Goal: Information Seeking & Learning: Learn about a topic

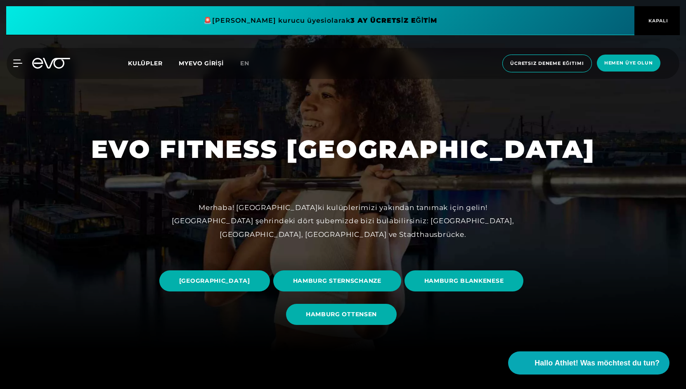
scroll to position [38, 0]
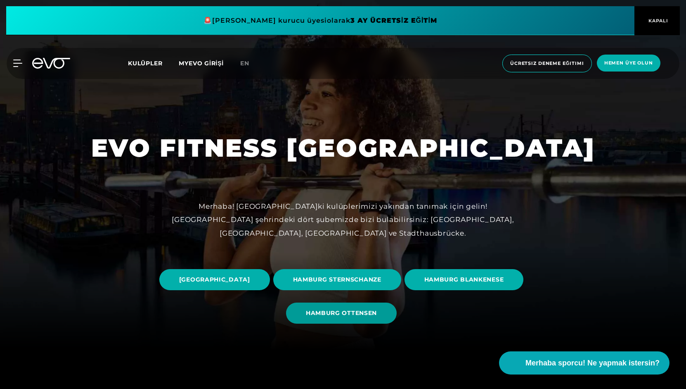
click at [377, 315] on font "HAMBURG OTTENSEN" at bounding box center [341, 312] width 71 height 7
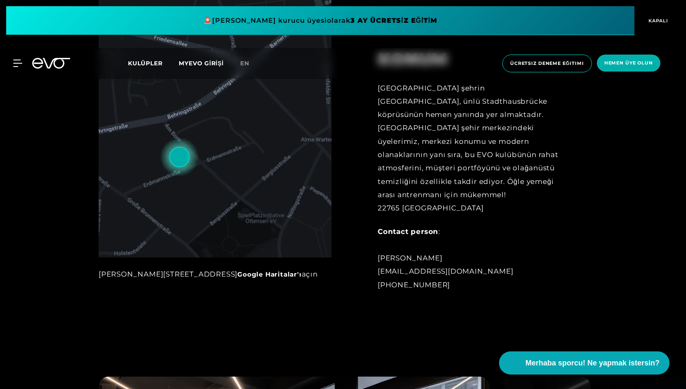
scroll to position [493, 0]
drag, startPoint x: 473, startPoint y: 274, endPoint x: 376, endPoint y: 276, distance: 96.6
click at [376, 276] on div "KONUM Stüdyomuz şehrin kalbinde, ünlü [GEOGRAPHIC_DATA] hemen yanında yer almak…" at bounding box center [468, 164] width 205 height 273
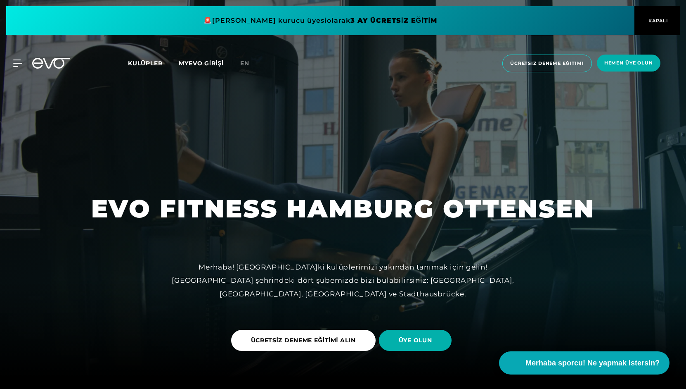
scroll to position [0, 0]
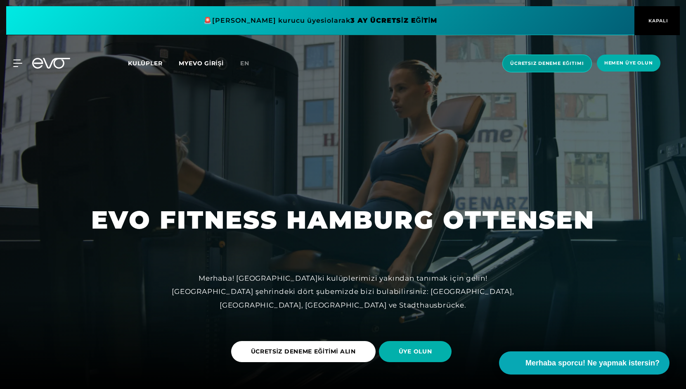
click at [543, 67] on span "Ücretsiz deneme eğitimi" at bounding box center [548, 64] width 90 height 18
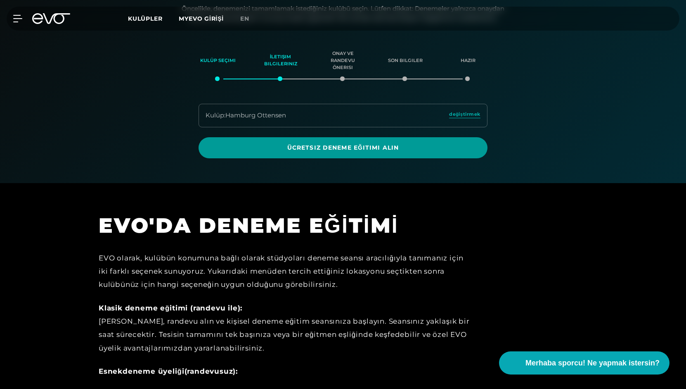
scroll to position [133, 0]
click at [393, 147] on font "Ücretsiz deneme eğitimi alın" at bounding box center [342, 146] width 111 height 7
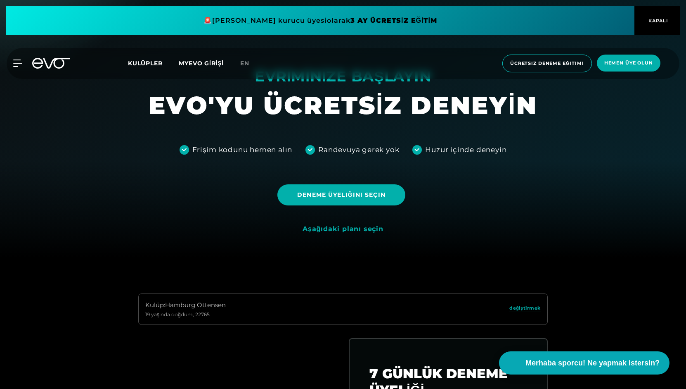
scroll to position [130, 0]
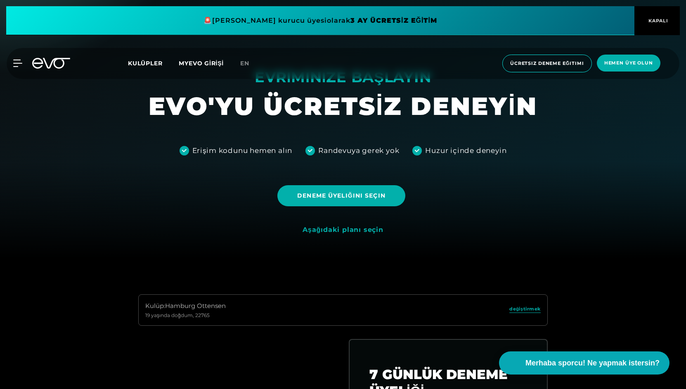
click at [63, 64] on icon at bounding box center [56, 63] width 27 height 11
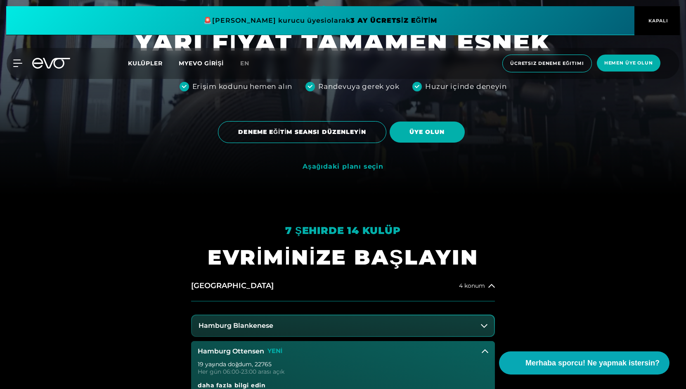
scroll to position [196, 0]
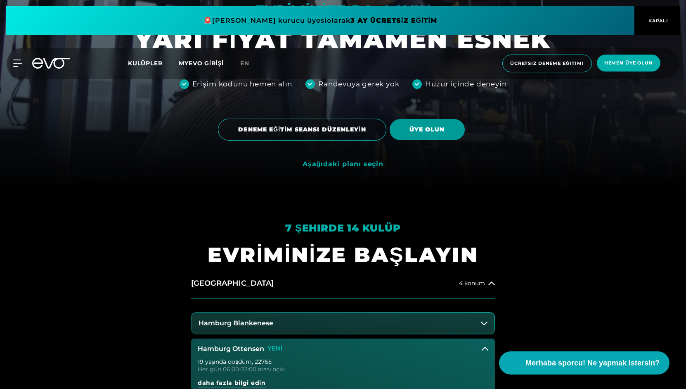
click at [432, 125] on span "ÜYE OLUN" at bounding box center [427, 129] width 75 height 21
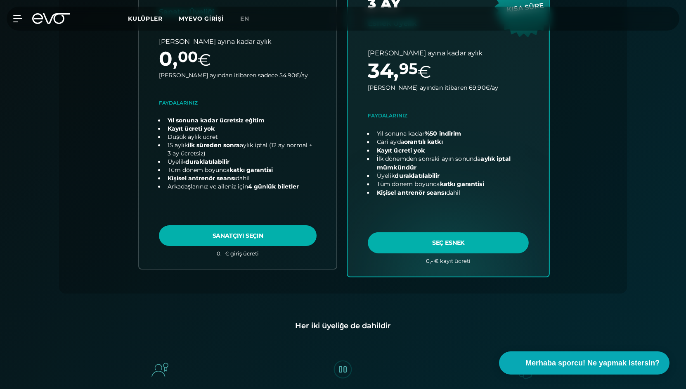
scroll to position [361, 0]
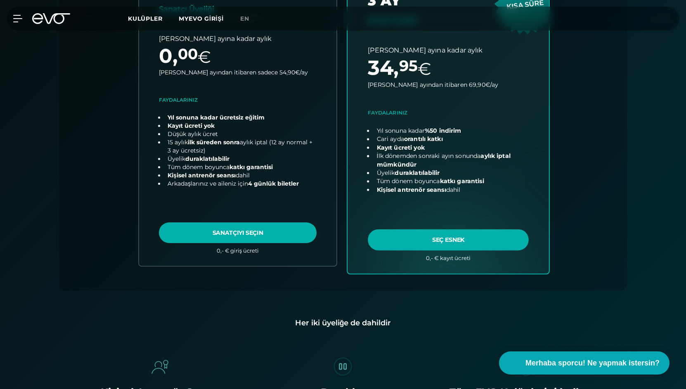
click at [445, 239] on link "plan seç" at bounding box center [448, 110] width 201 height 325
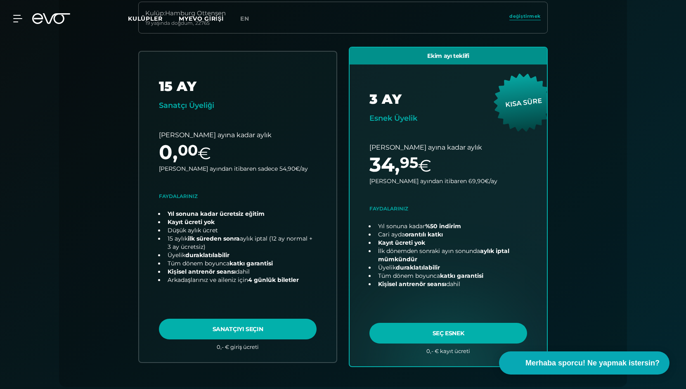
scroll to position [0, 0]
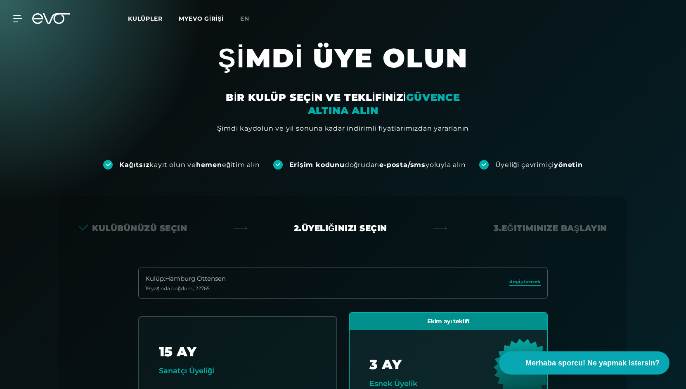
click at [154, 17] on font "Kulüpler" at bounding box center [145, 18] width 34 height 7
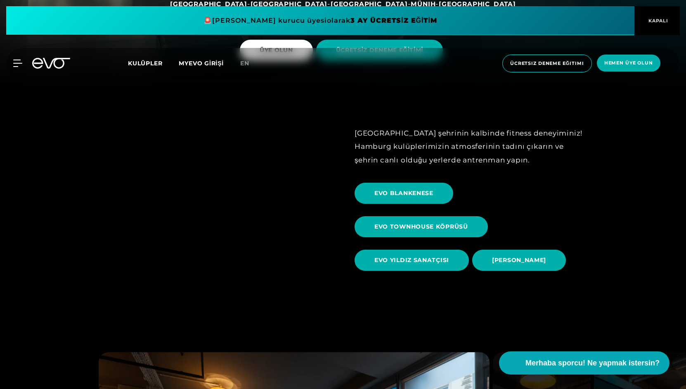
scroll to position [303, 0]
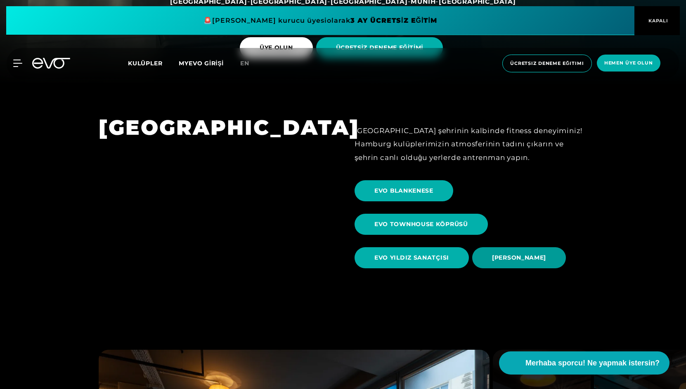
click at [496, 264] on span "[PERSON_NAME]" at bounding box center [519, 257] width 94 height 21
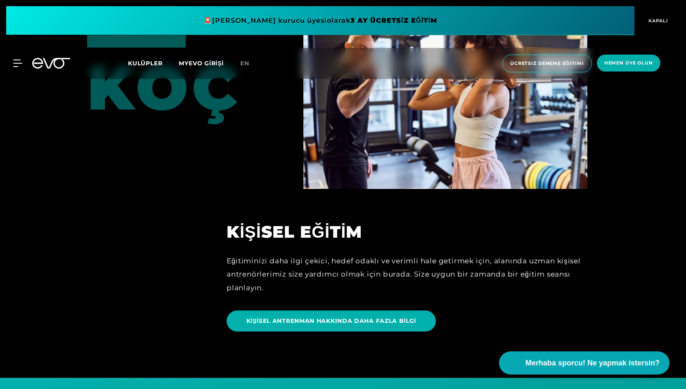
scroll to position [2020, 0]
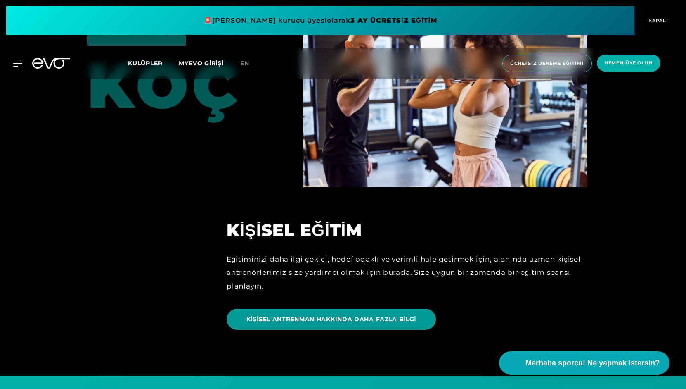
click at [400, 314] on span "KİŞİSEL ANTRENMAN HAKKINDA DAHA FAZLA BİLGİ" at bounding box center [331, 318] width 209 height 21
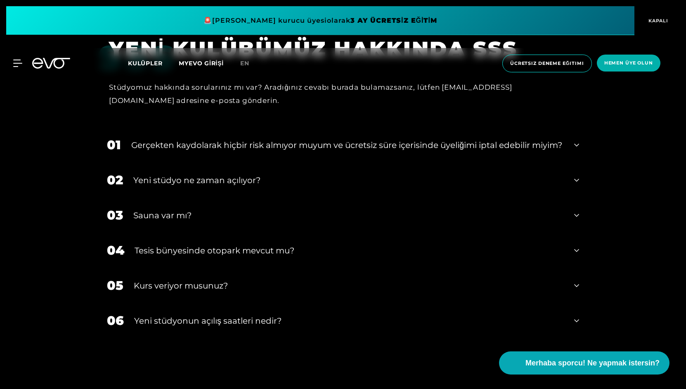
scroll to position [2947, 0]
click at [352, 297] on div "05 Kurs veriyor musunuz?" at bounding box center [343, 284] width 489 height 35
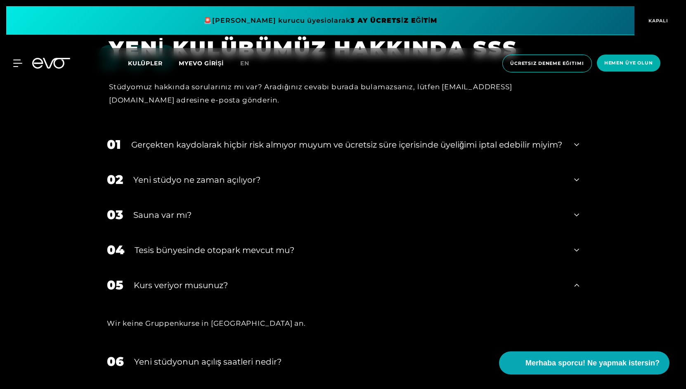
click at [352, 297] on div "05 Kurs veriyor musunuz?" at bounding box center [343, 284] width 489 height 35
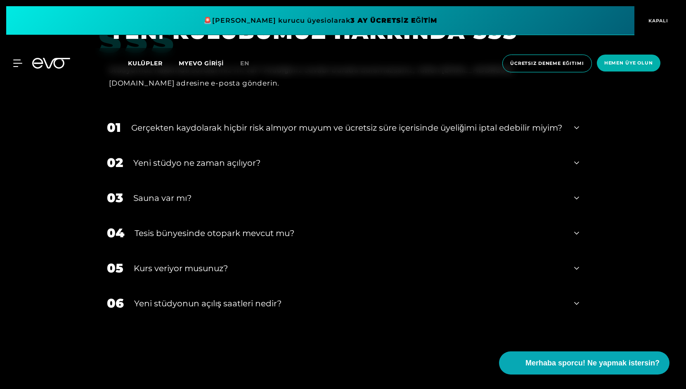
scroll to position [2963, 0]
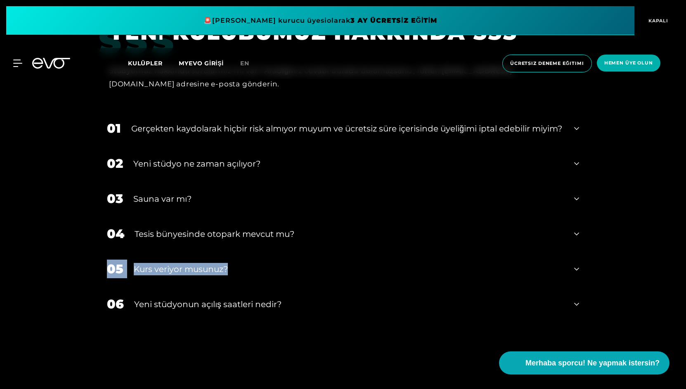
click at [347, 273] on div "Kurs veriyor musunuz?" at bounding box center [349, 269] width 430 height 12
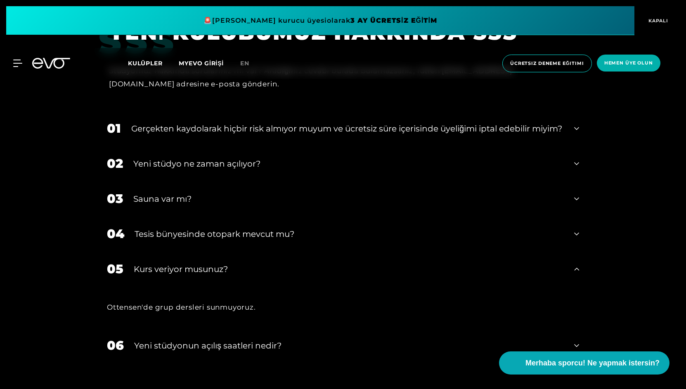
click at [319, 339] on div "06 Yeni stüdyonun açılış saatleri nedir?" at bounding box center [343, 344] width 489 height 35
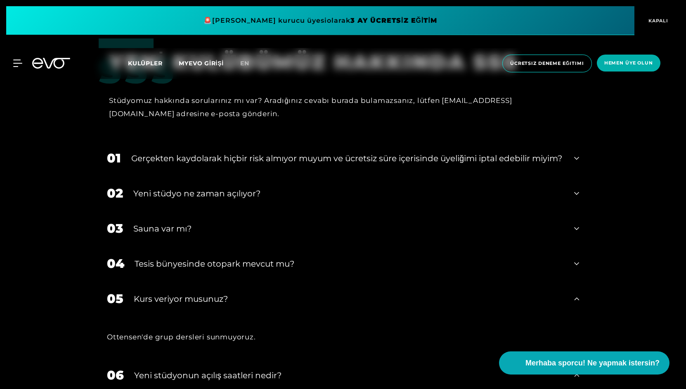
scroll to position [2926, 0]
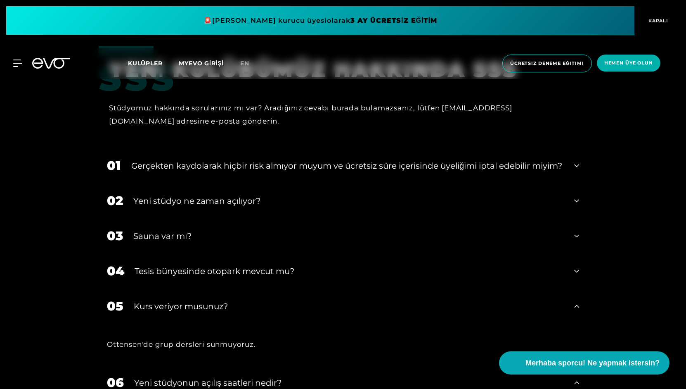
click at [262, 242] on div "Sauna var mı?" at bounding box center [348, 236] width 431 height 12
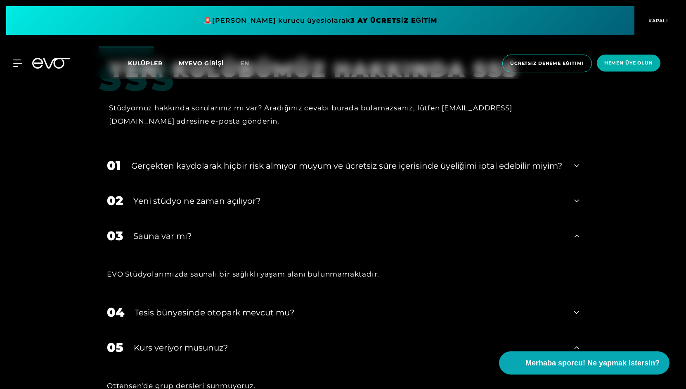
click at [256, 206] on font "Yeni stüdyo ne zaman açılıyor?" at bounding box center [196, 201] width 127 height 10
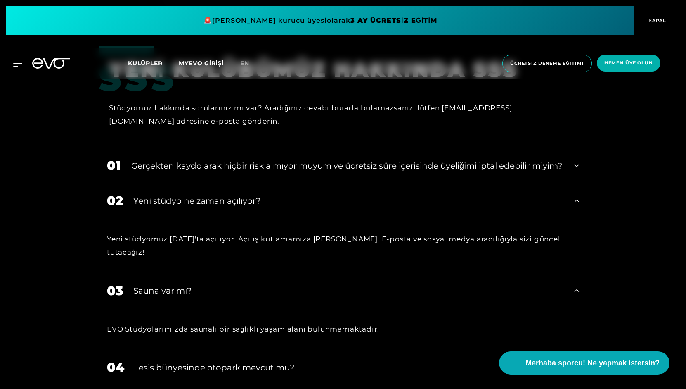
click at [255, 168] on div "Gerçekten kaydolarak hiçbir risk almıyor muyum ve ücretsiz süre içerisinde üyel…" at bounding box center [347, 165] width 433 height 12
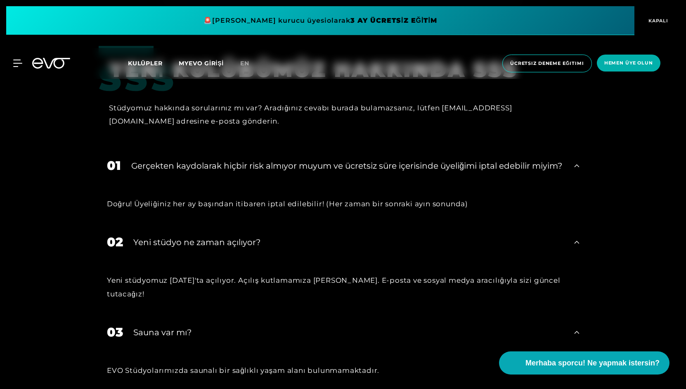
click at [255, 168] on div "Gerçekten kaydolarak hiçbir risk almıyor muyum ve ücretsiz süre içerisinde üyel…" at bounding box center [347, 165] width 433 height 12
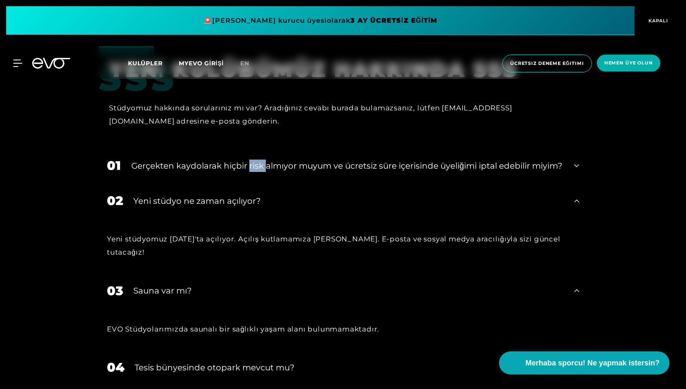
click at [255, 168] on div "Gerçekten kaydolarak hiçbir risk almıyor muyum ve ücretsiz süre içerisinde üyel…" at bounding box center [347, 165] width 433 height 12
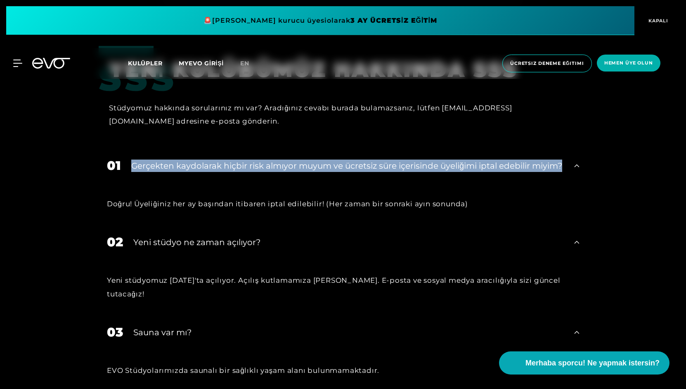
click at [255, 168] on div "Gerçekten kaydolarak hiçbir risk almıyor muyum ve ücretsiz süre içerisinde üyel…" at bounding box center [347, 165] width 433 height 12
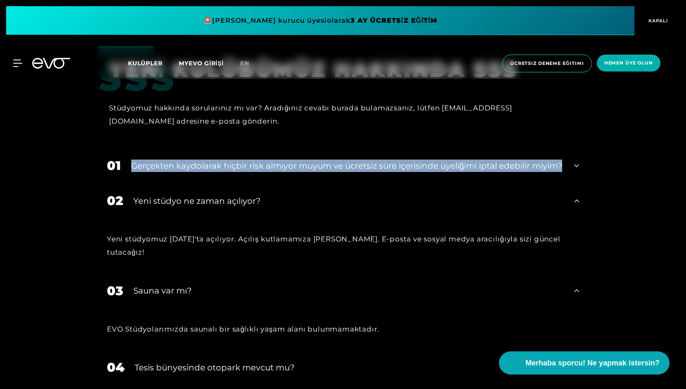
click at [255, 168] on div "Gerçekten kaydolarak hiçbir risk almıyor muyum ve ücretsiz süre içerisinde üyel…" at bounding box center [347, 165] width 433 height 12
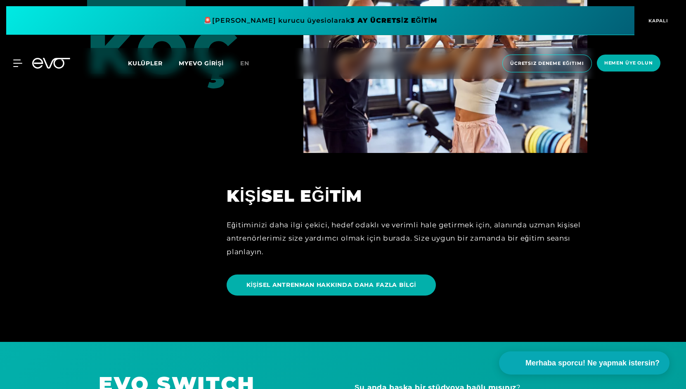
scroll to position [1991, 0]
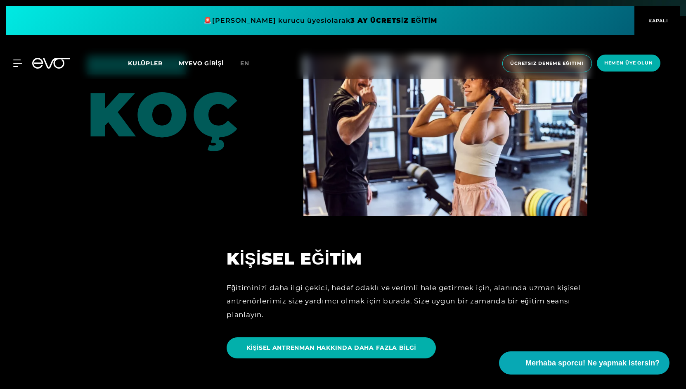
click at [154, 62] on font "Kulüpler" at bounding box center [145, 62] width 34 height 7
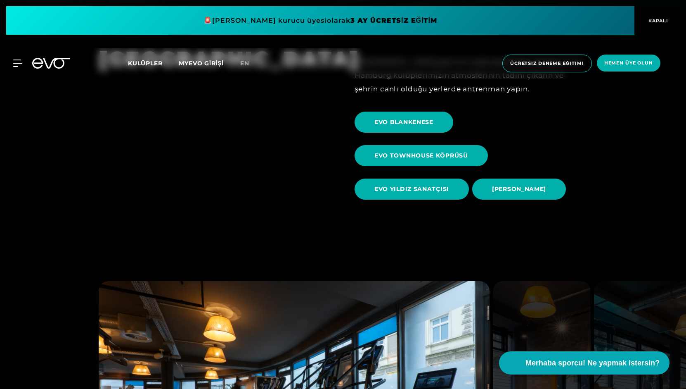
scroll to position [376, 0]
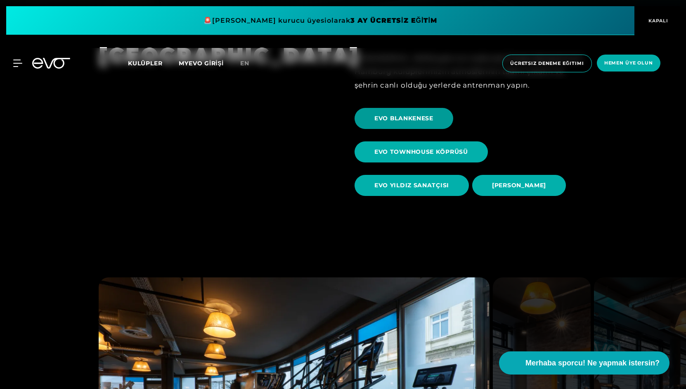
click at [411, 121] on font "EVO BLANKENESE" at bounding box center [404, 117] width 59 height 7
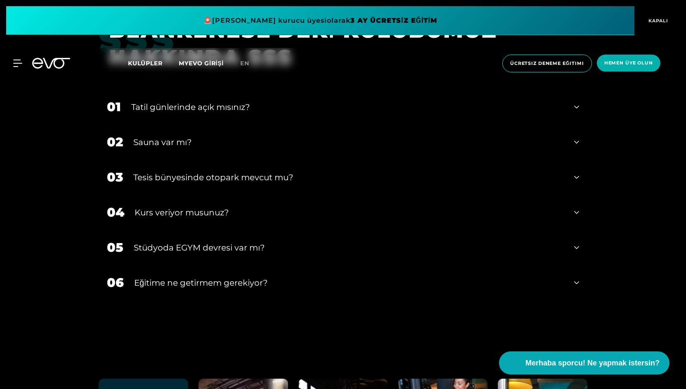
scroll to position [2935, 0]
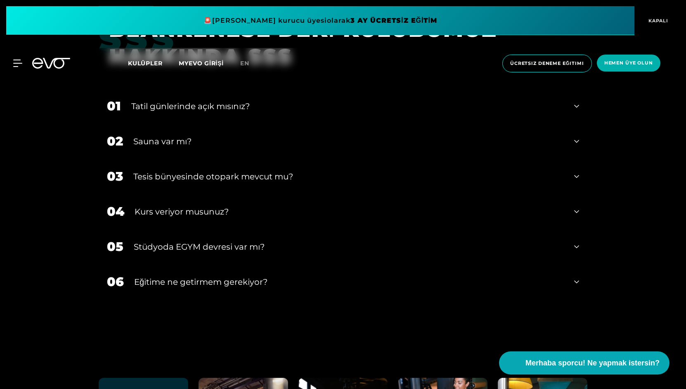
click at [218, 216] on div "Kurs veriyor musunuz?" at bounding box center [349, 211] width 429 height 12
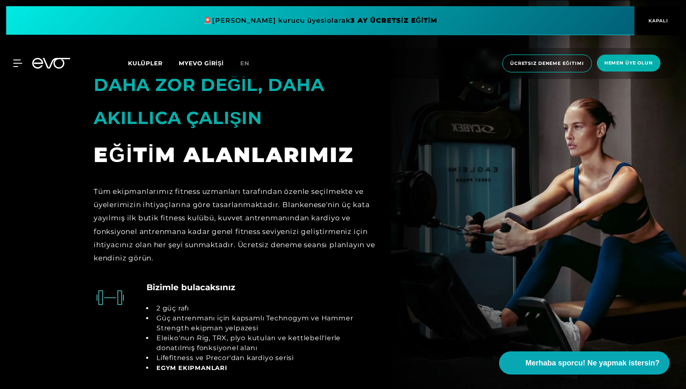
scroll to position [1651, 0]
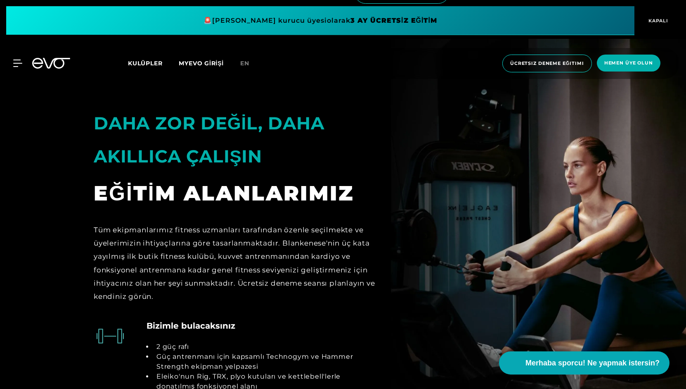
click at [153, 59] on div "Kulüpler MYEVO GİRİŞİ" at bounding box center [184, 63] width 112 height 9
click at [151, 66] on font "Kulüpler" at bounding box center [145, 62] width 34 height 7
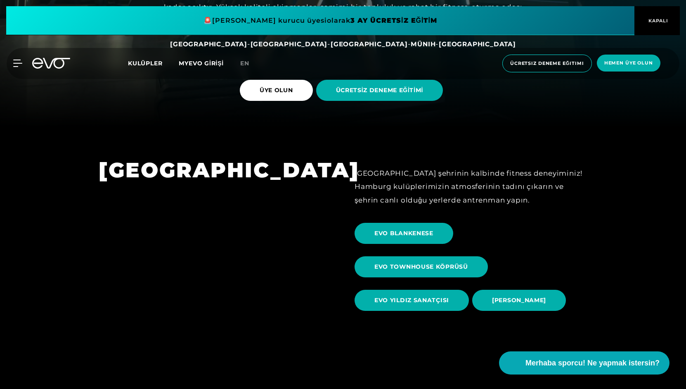
scroll to position [333, 0]
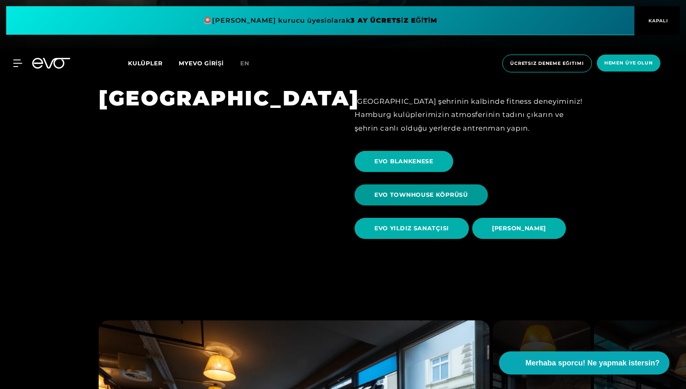
click at [449, 191] on font "EVO TOWNHOUSE KÖPRÜSÜ" at bounding box center [422, 194] width 94 height 7
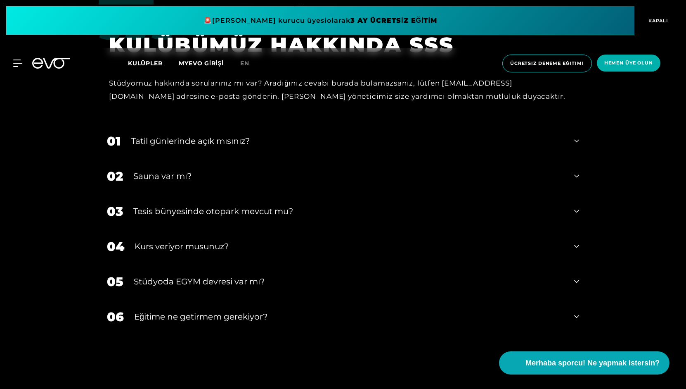
scroll to position [3133, 0]
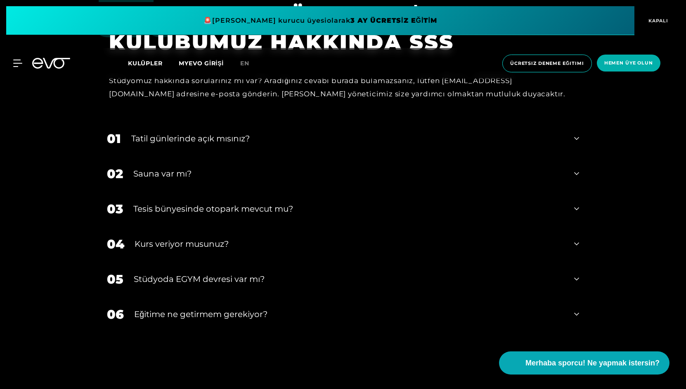
click at [271, 237] on div "Kurs veriyor musunuz?" at bounding box center [349, 243] width 429 height 12
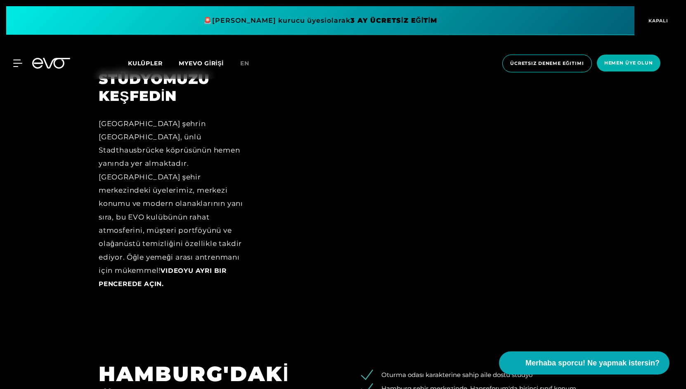
scroll to position [1165, 0]
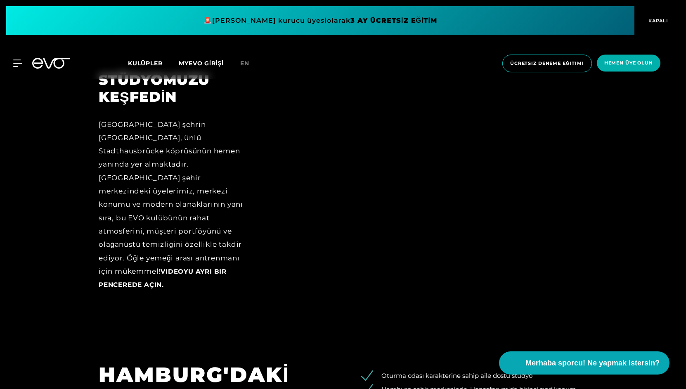
click at [149, 57] on div "MyEVO Girişi EVO Hakkında Üyelikler Deneme eğitimi GÜNLÜK GEÇİŞ EVO Stüdyoları …" at bounding box center [343, 63] width 683 height 31
click at [150, 59] on div "Kulüpler MYEVO GİRİŞİ" at bounding box center [184, 63] width 112 height 9
click at [149, 63] on font "Kulüpler" at bounding box center [145, 62] width 34 height 7
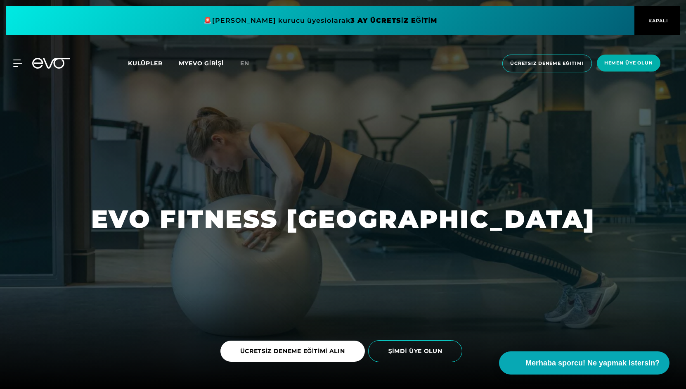
click at [154, 63] on font "Kulüpler" at bounding box center [145, 62] width 34 height 7
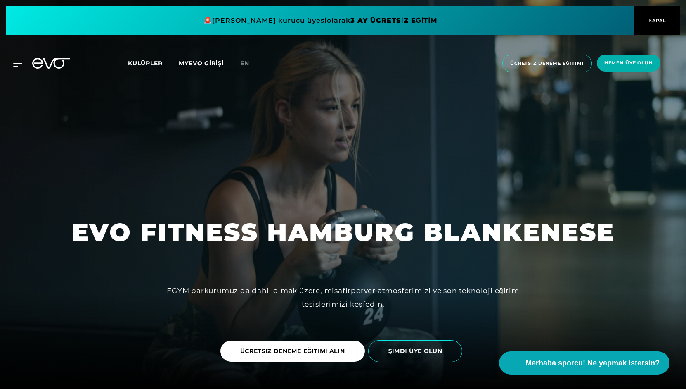
click at [153, 60] on font "Kulüpler" at bounding box center [145, 62] width 34 height 7
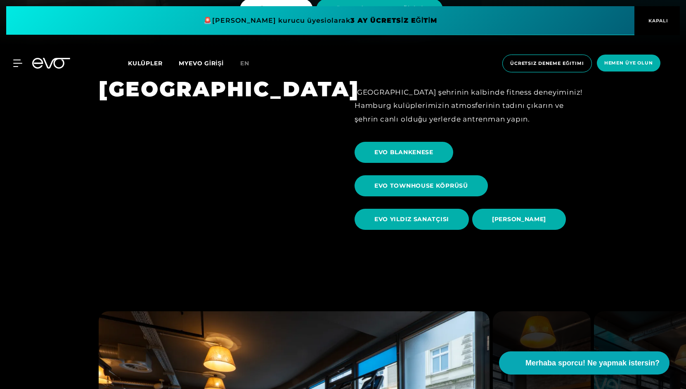
scroll to position [342, 0]
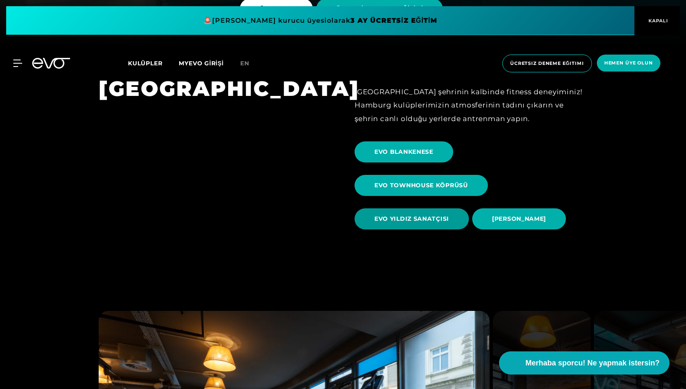
click at [446, 220] on font "EVO YILDIZ SANATÇISI" at bounding box center [412, 218] width 75 height 7
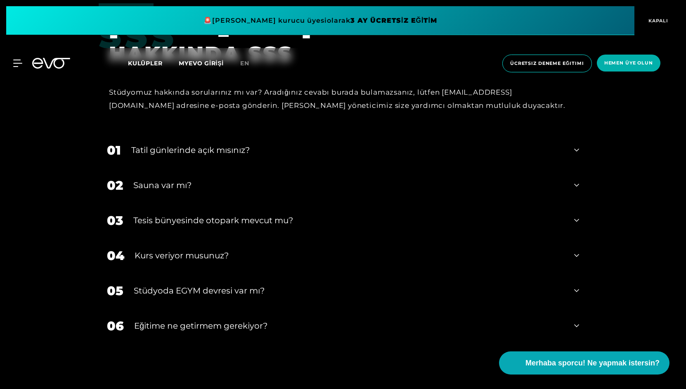
scroll to position [2864, 0]
click at [225, 291] on font "Stüdyoda EGYM devresi var mı?" at bounding box center [199, 290] width 131 height 10
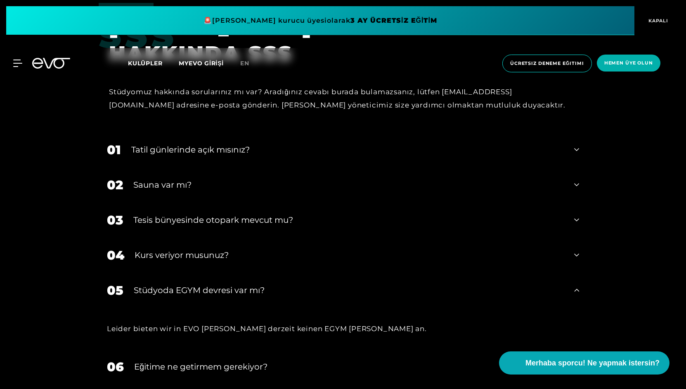
click at [225, 291] on font "Stüdyoda EGYM devresi var mı?" at bounding box center [199, 290] width 131 height 10
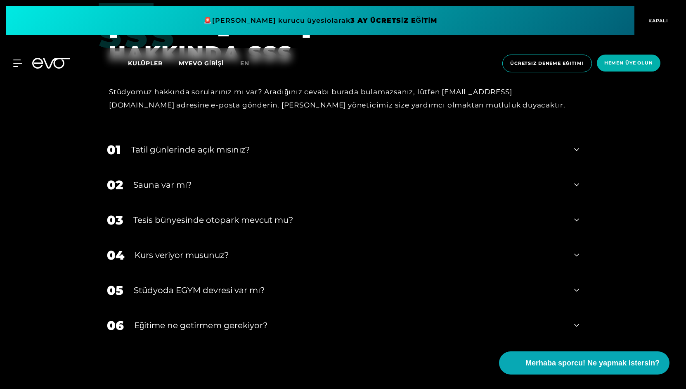
click at [218, 254] on font "Kurs veriyor musunuz?" at bounding box center [182, 255] width 94 height 10
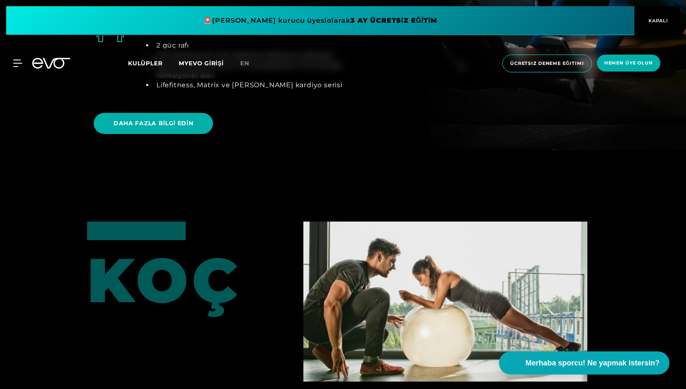
scroll to position [1747, 0]
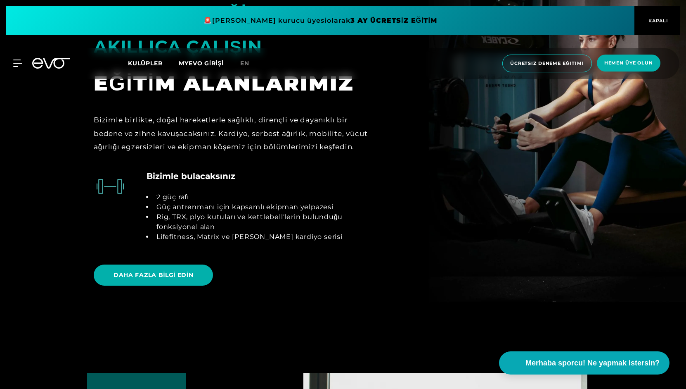
click at [156, 62] on font "Kulüpler" at bounding box center [145, 62] width 34 height 7
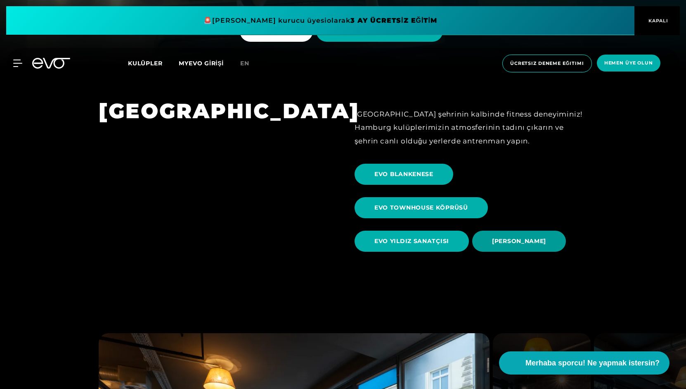
scroll to position [320, 0]
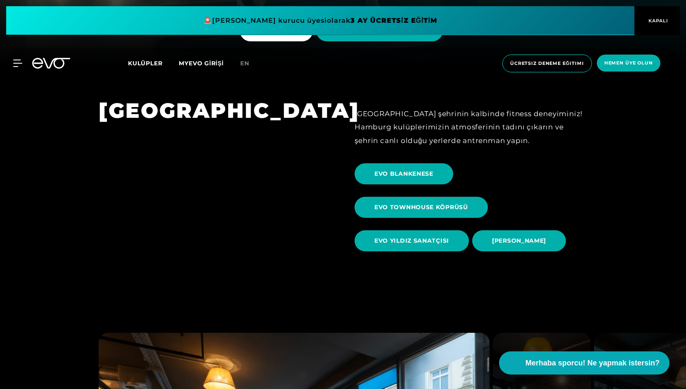
click at [526, 251] on link "[PERSON_NAME]" at bounding box center [520, 240] width 97 height 33
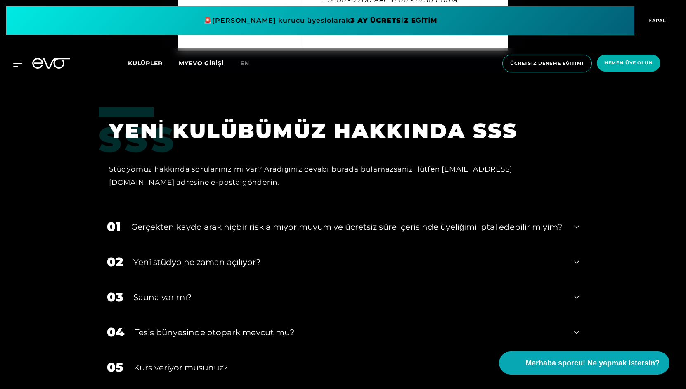
scroll to position [2866, 0]
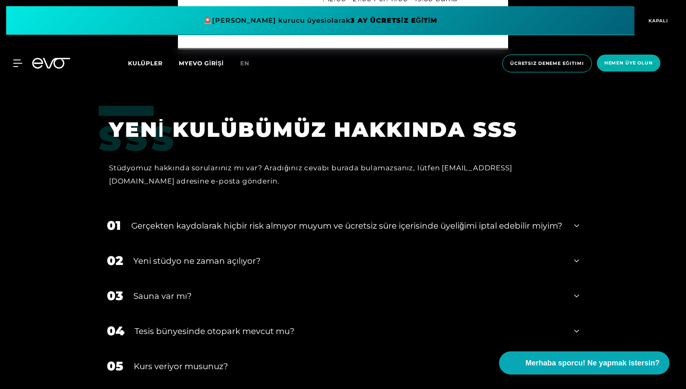
click at [365, 220] on font "Gerçekten kaydolarak hiçbir risk almıyor muyum ve ücretsiz süre içerisinde üyel…" at bounding box center [346, 225] width 431 height 10
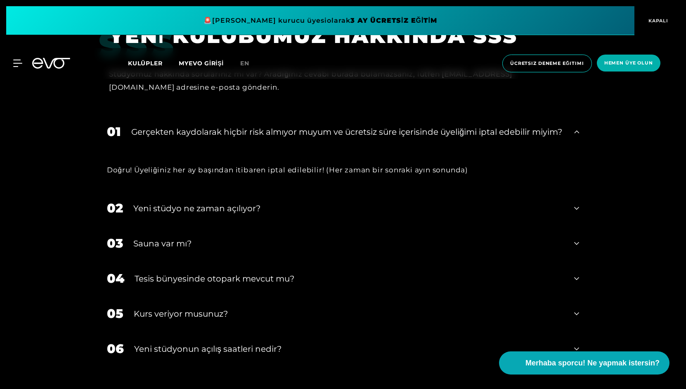
scroll to position [2961, 0]
click at [318, 205] on div "02 Yeni stüdyo ne zaman açılıyor?" at bounding box center [343, 207] width 489 height 35
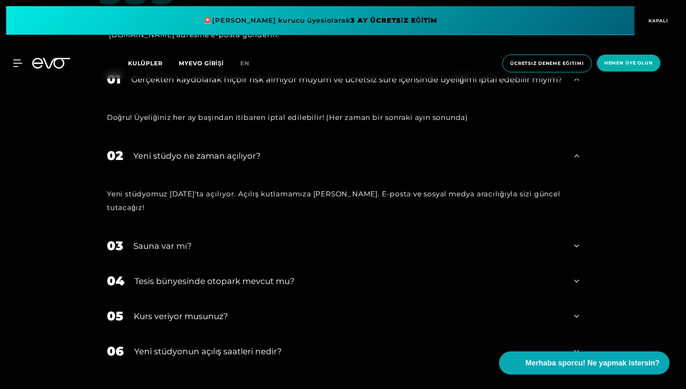
scroll to position [3014, 0]
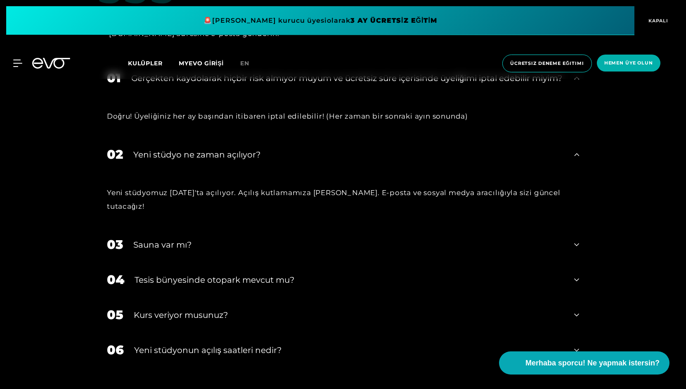
click at [303, 247] on div "Sauna var mı?" at bounding box center [348, 244] width 431 height 12
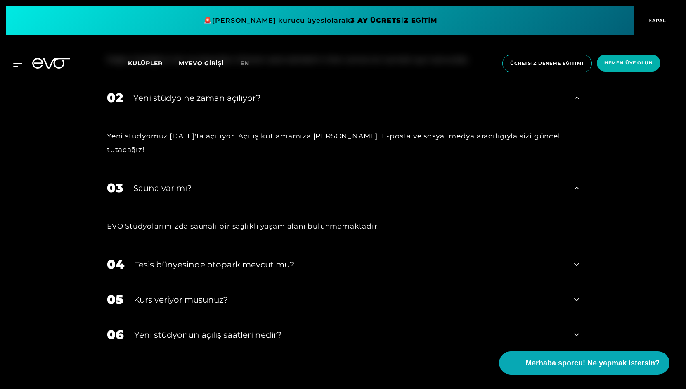
click at [297, 268] on div "Tesis bünyesinde otopark mevcut mu?" at bounding box center [349, 264] width 429 height 12
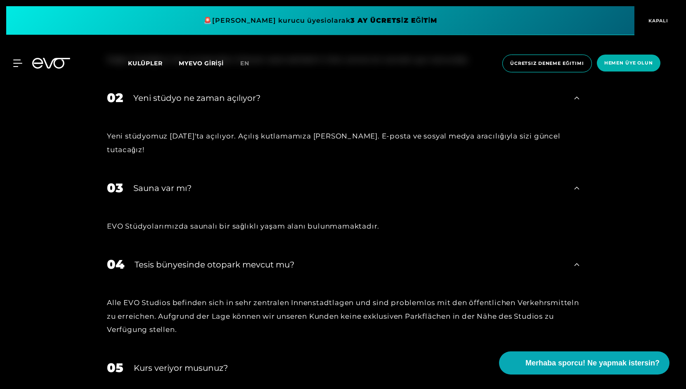
click at [297, 268] on div "Tesis bünyesinde otopark mevcut mu?" at bounding box center [349, 264] width 429 height 12
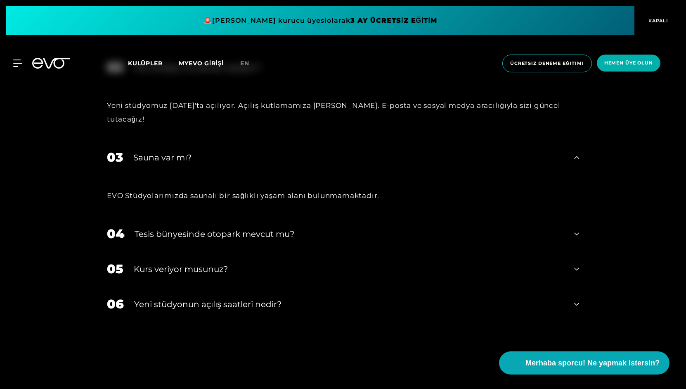
scroll to position [3102, 0]
click at [276, 239] on div "Tesis bünyesinde otopark mevcut mu?" at bounding box center [349, 232] width 429 height 12
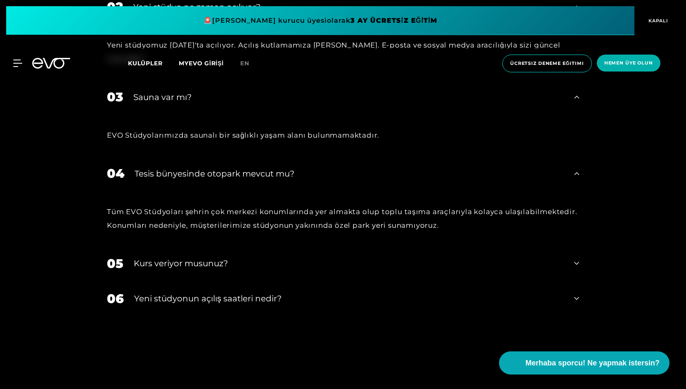
scroll to position [3162, 0]
click at [272, 264] on div "Kurs veriyor musunuz?" at bounding box center [349, 262] width 430 height 12
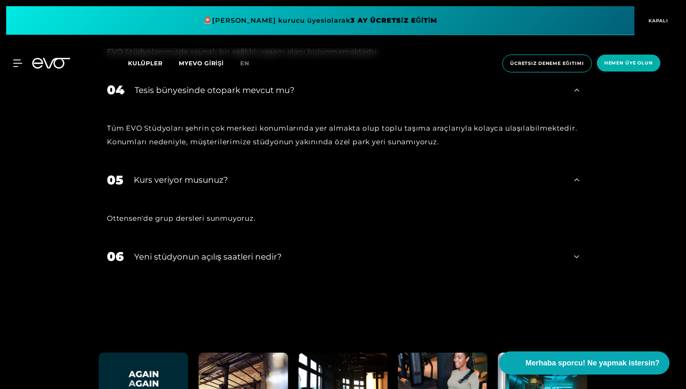
scroll to position [3255, 0]
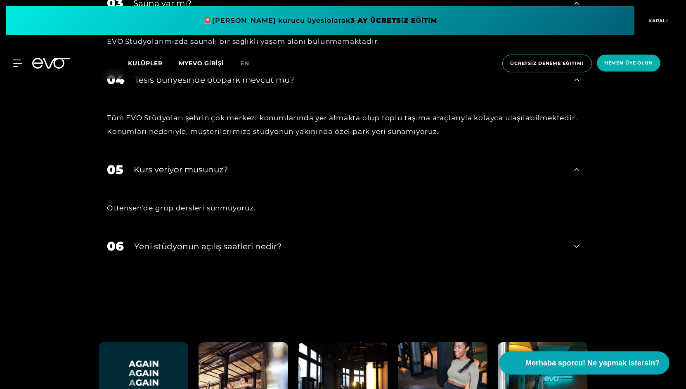
click at [267, 250] on font "Yeni stüdyonun açılış saatleri nedir?" at bounding box center [207, 246] width 147 height 10
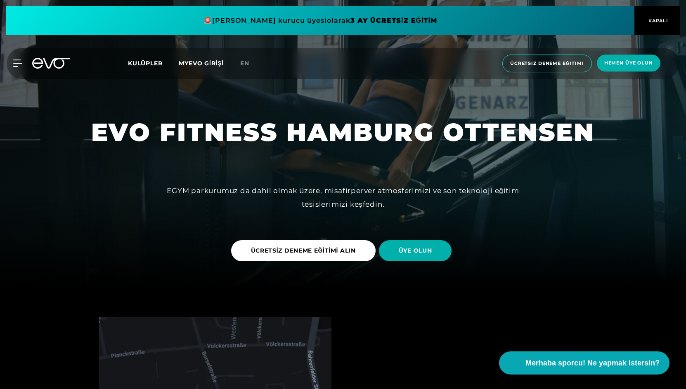
scroll to position [100, 0]
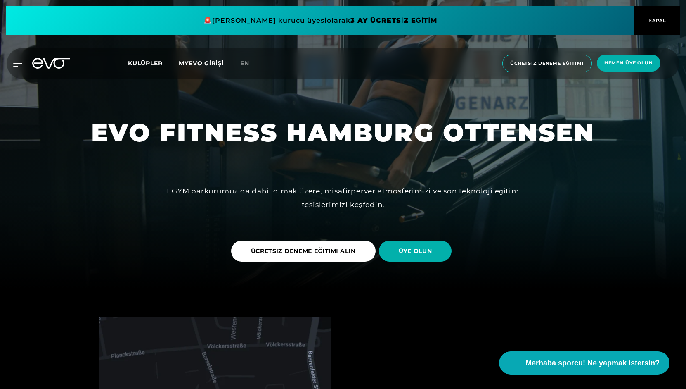
click at [372, 23] on span at bounding box center [320, 20] width 628 height 29
